Goal: Transaction & Acquisition: Purchase product/service

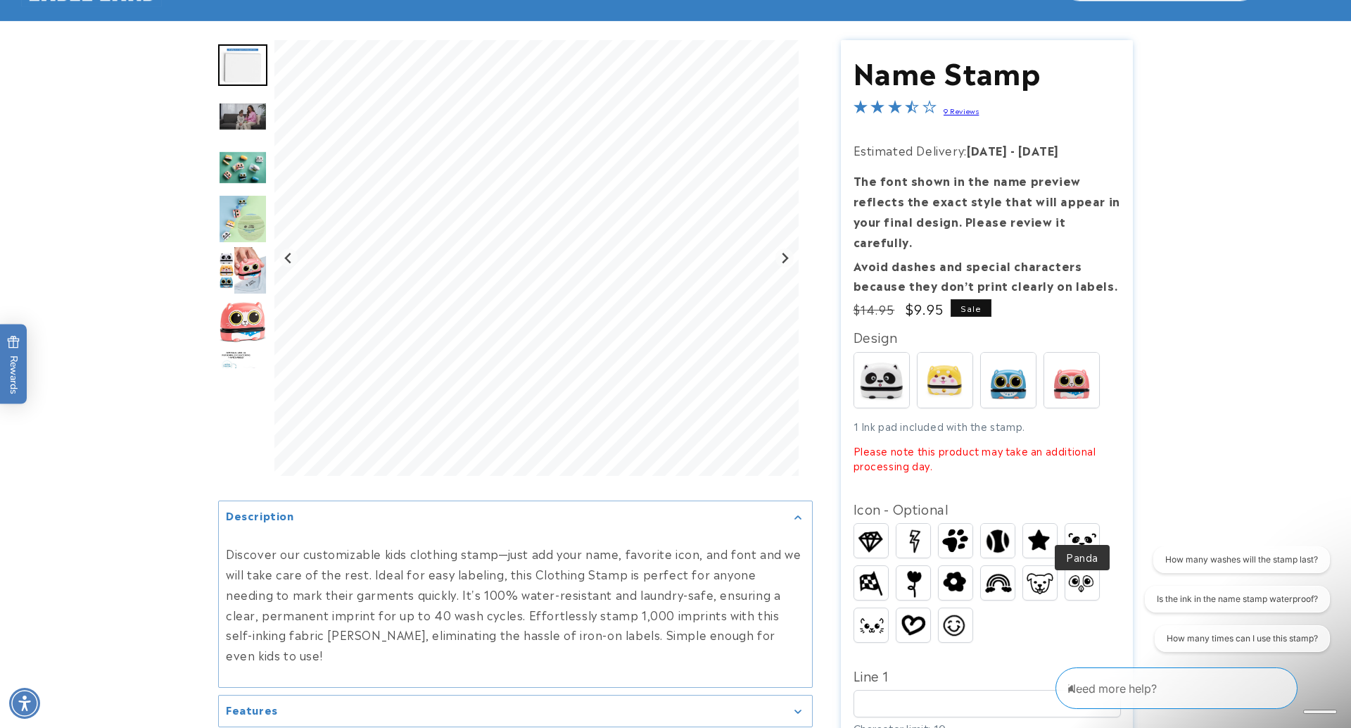
click at [1090, 528] on img at bounding box center [1083, 541] width 34 height 26
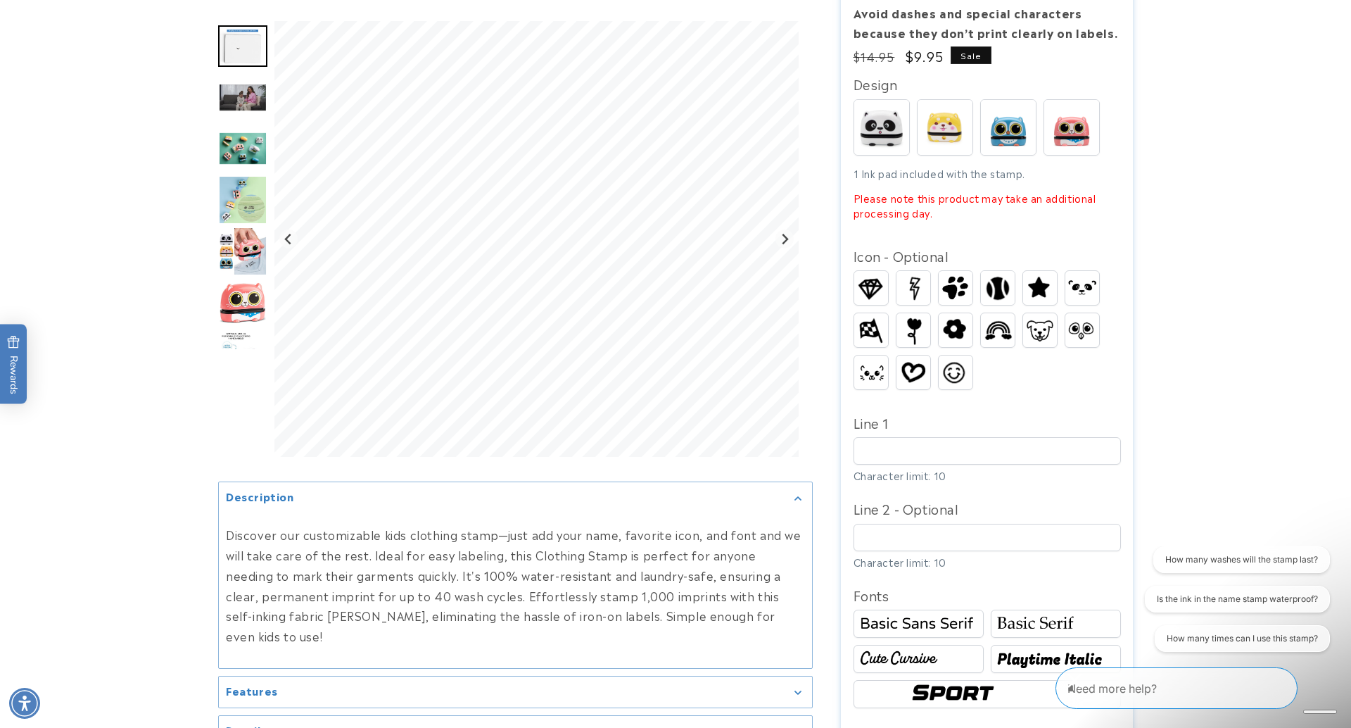
scroll to position [381, 0]
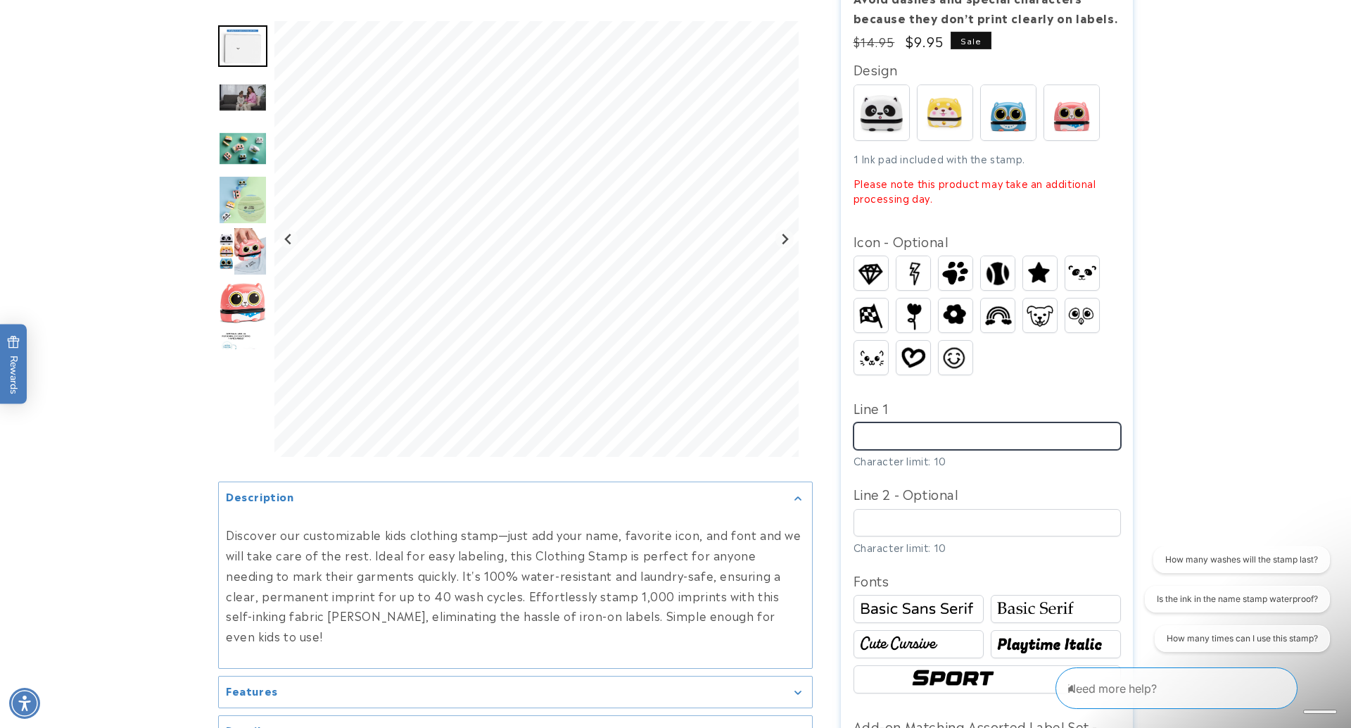
click at [907, 422] on input "Line 1" at bounding box center [987, 435] width 267 height 27
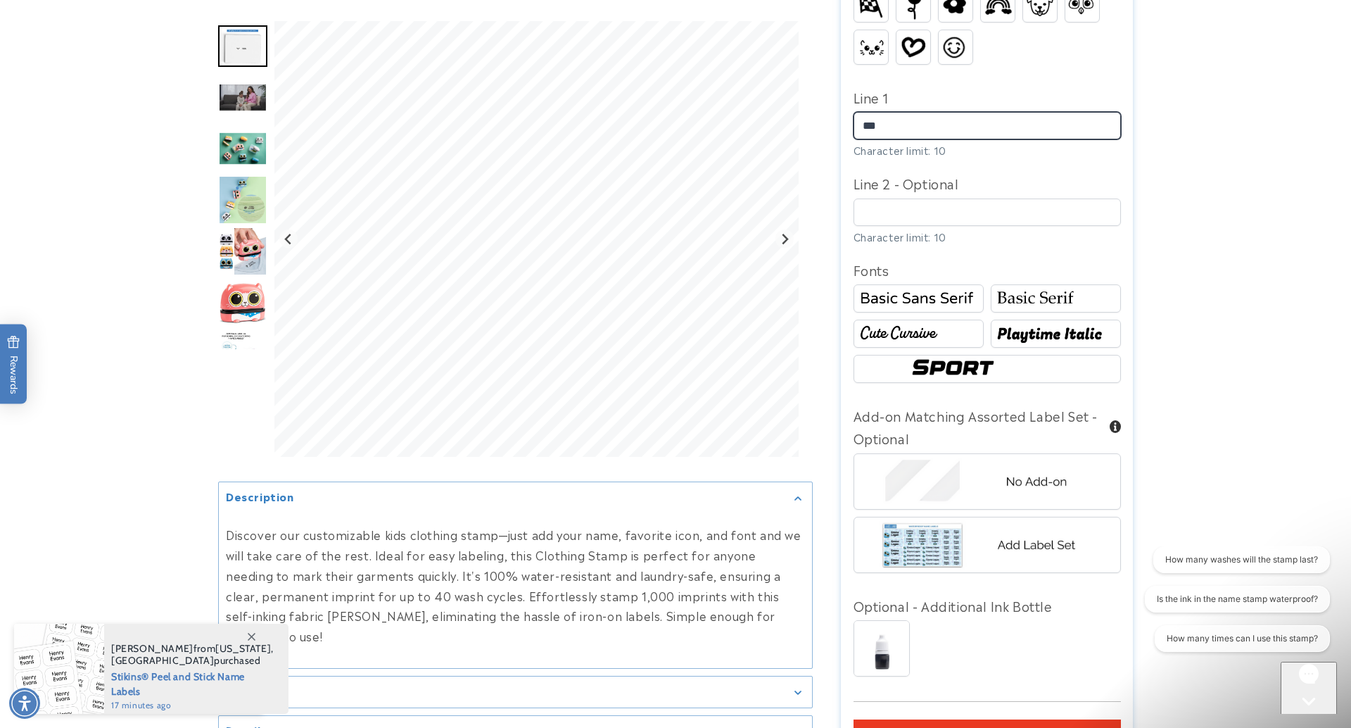
scroll to position [692, 0]
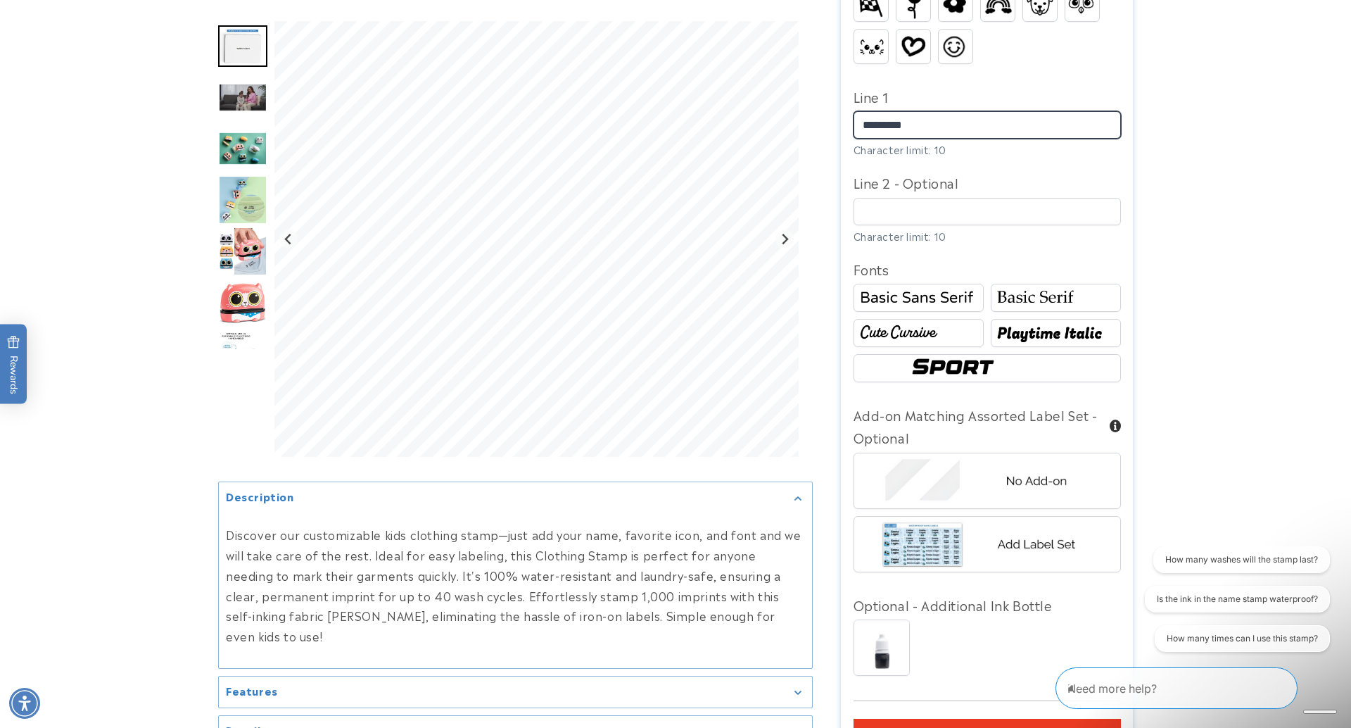
type input "*********"
click at [1031, 287] on img at bounding box center [1056, 297] width 126 height 21
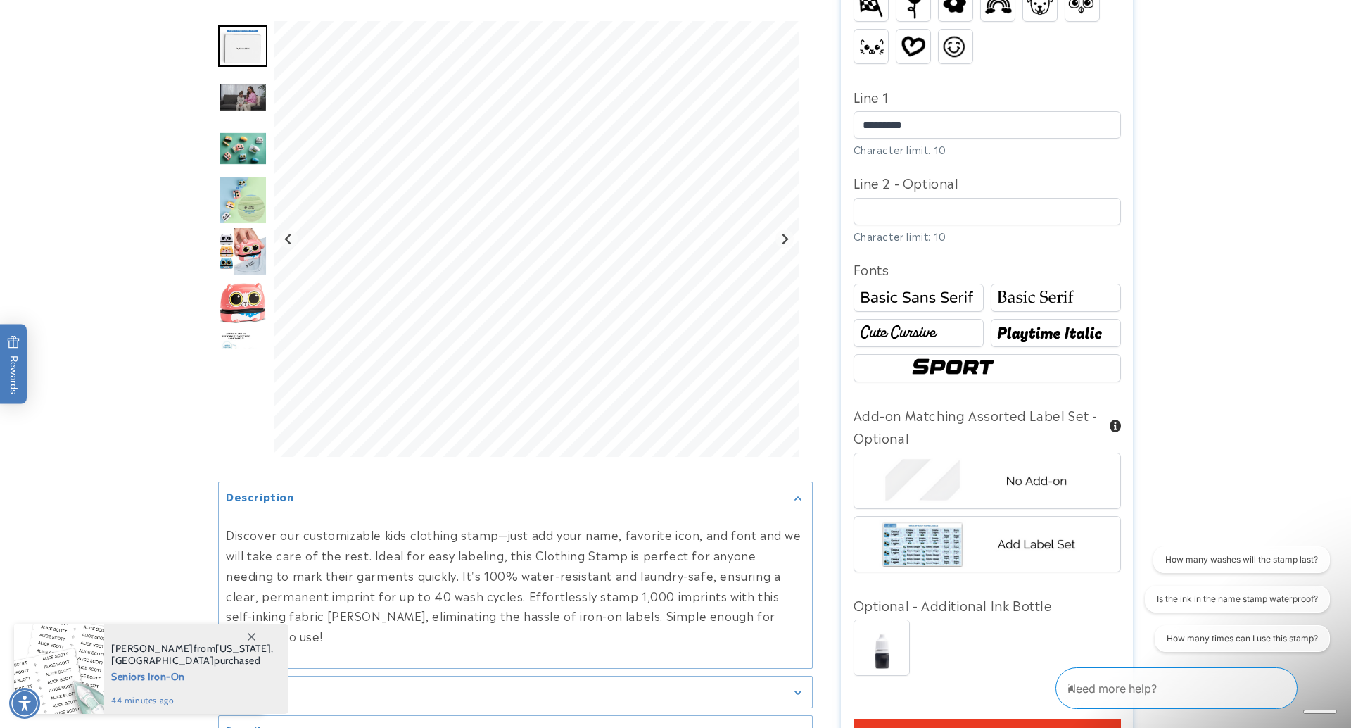
click at [929, 322] on img at bounding box center [919, 332] width 126 height 21
click at [1041, 322] on img at bounding box center [1056, 332] width 126 height 21
click at [949, 355] on img at bounding box center [987, 368] width 160 height 27
click at [1008, 322] on img at bounding box center [1056, 332] width 126 height 21
click at [1018, 287] on img at bounding box center [1056, 297] width 126 height 21
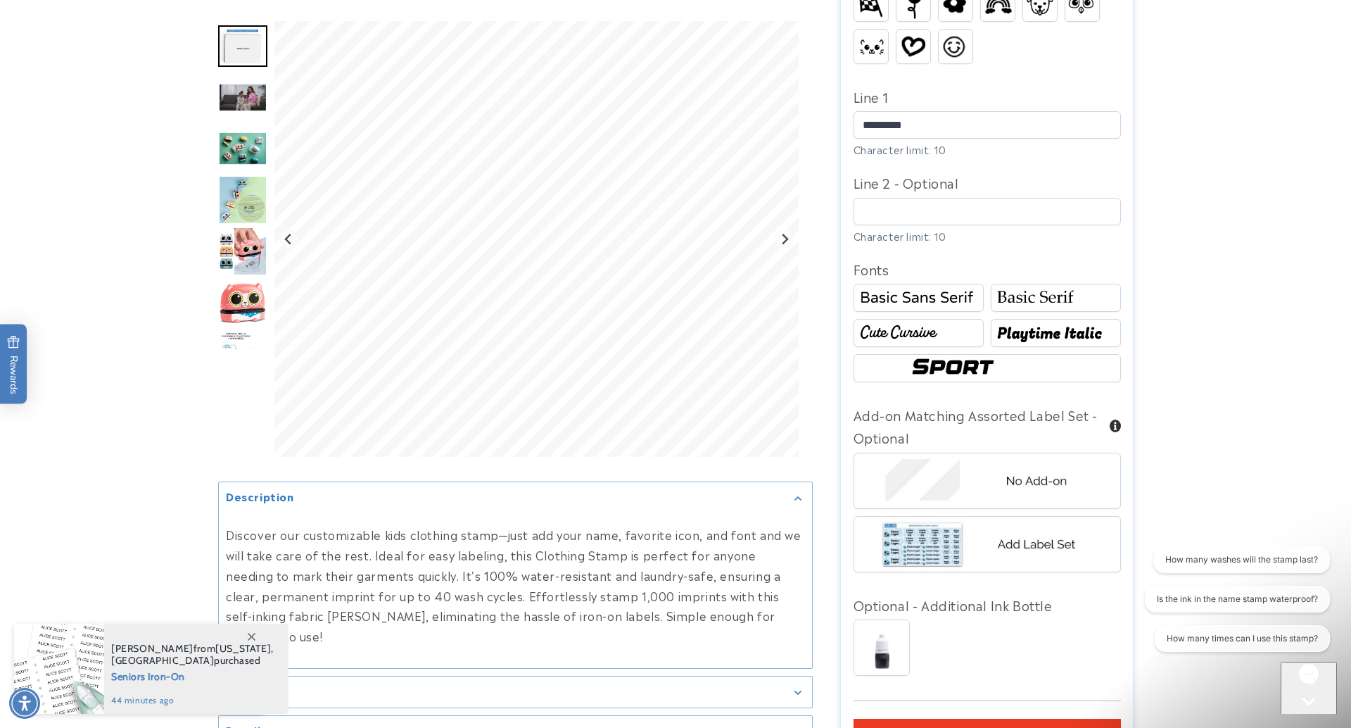
click at [935, 319] on div at bounding box center [919, 333] width 130 height 28
click at [218, 86] on img "Go to slide 3" at bounding box center [242, 96] width 49 height 29
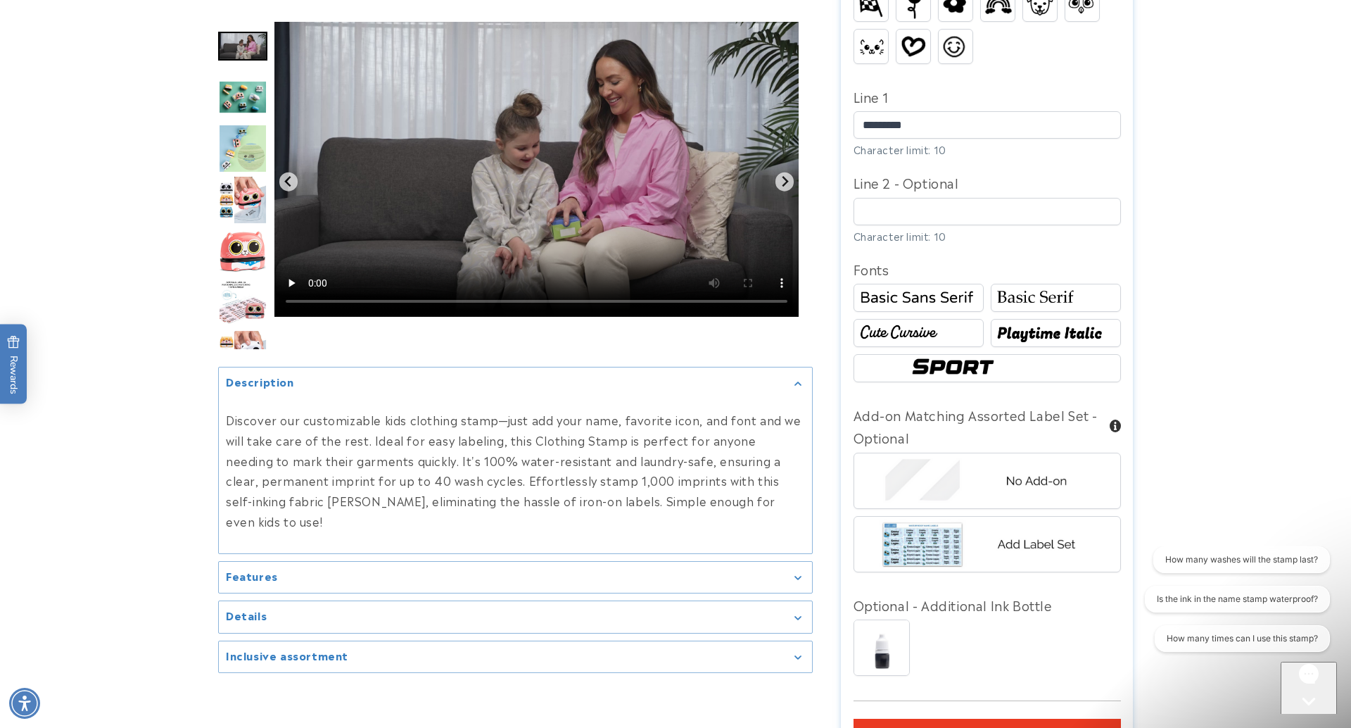
click at [236, 85] on img "Go to slide 4" at bounding box center [242, 97] width 49 height 34
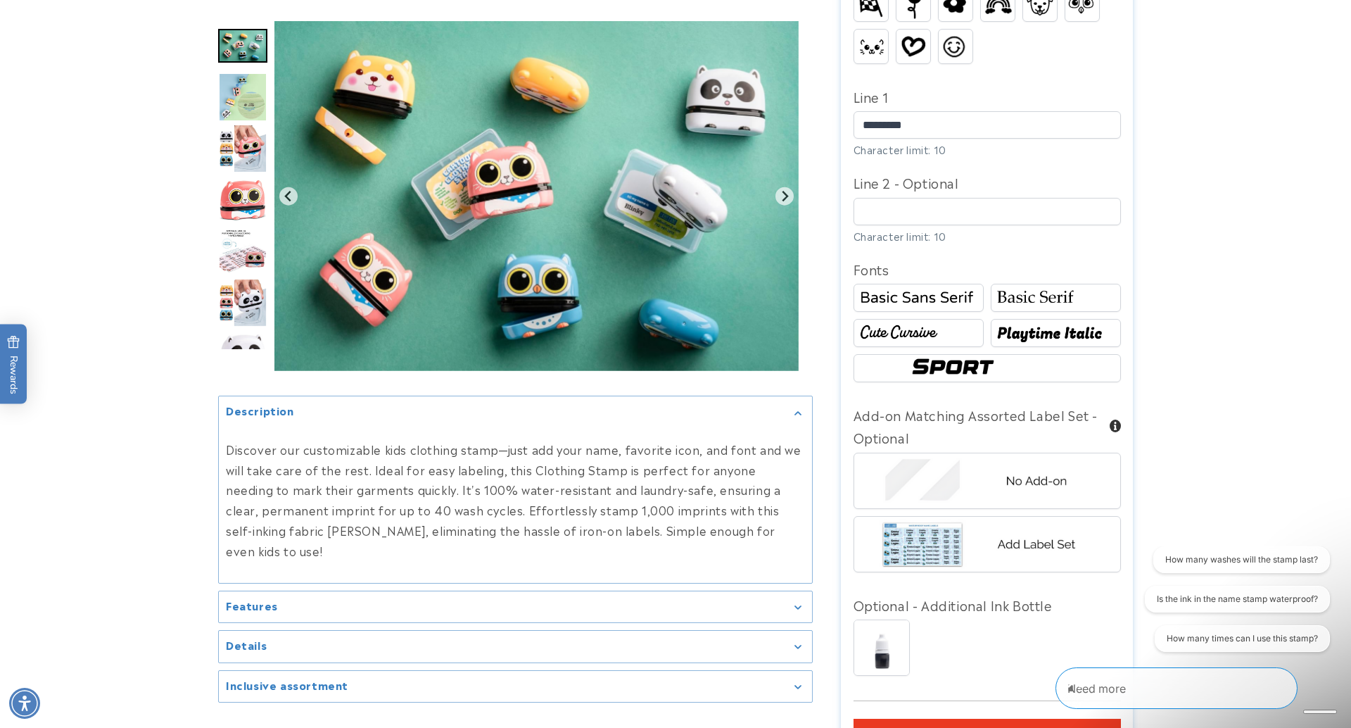
click at [246, 117] on img "Go to slide 5" at bounding box center [242, 96] width 49 height 49
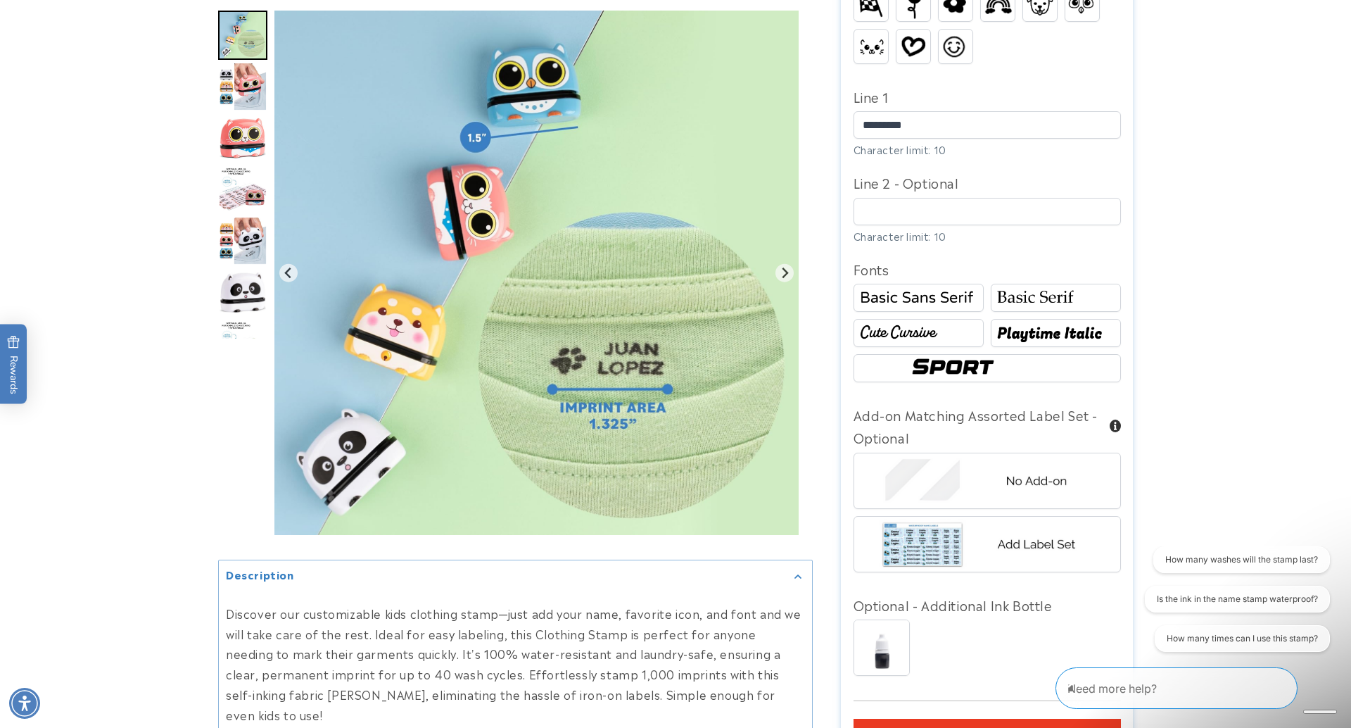
click at [262, 155] on img "Go to slide 7" at bounding box center [242, 137] width 49 height 43
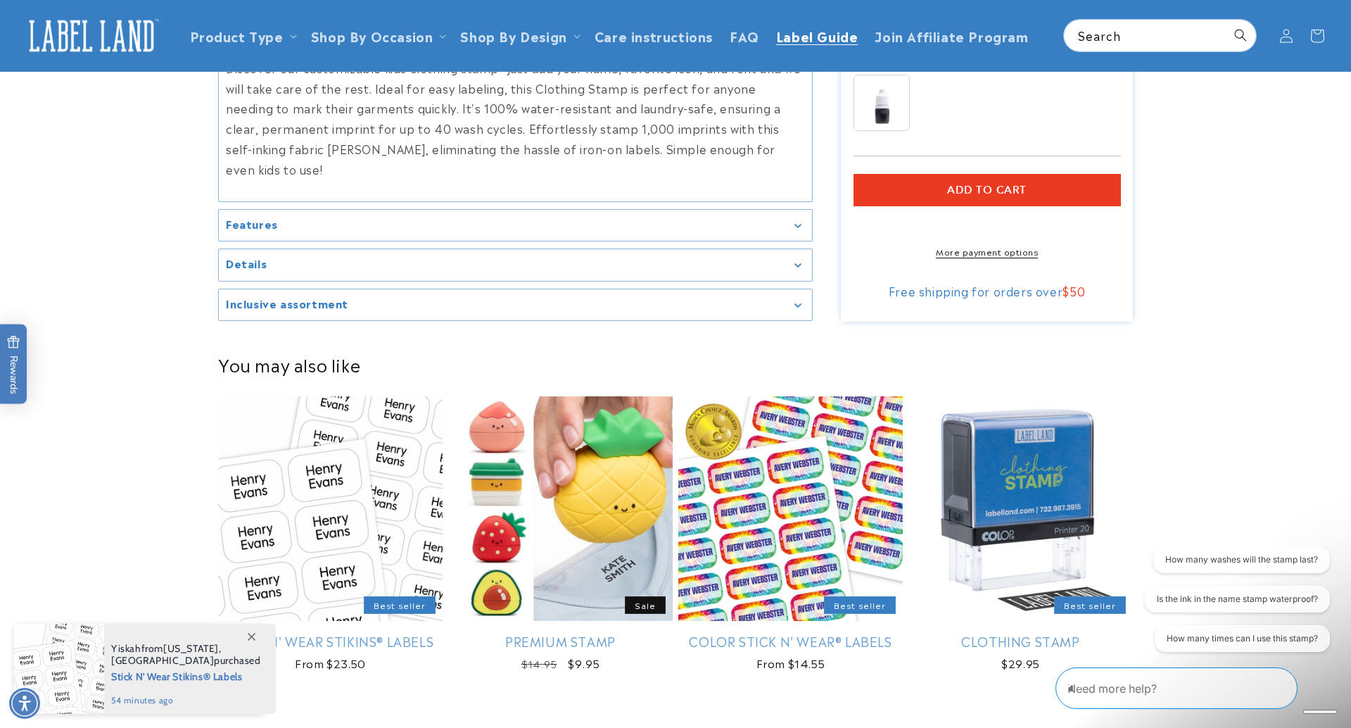
scroll to position [1152, 0]
